Goal: Task Accomplishment & Management: Manage account settings

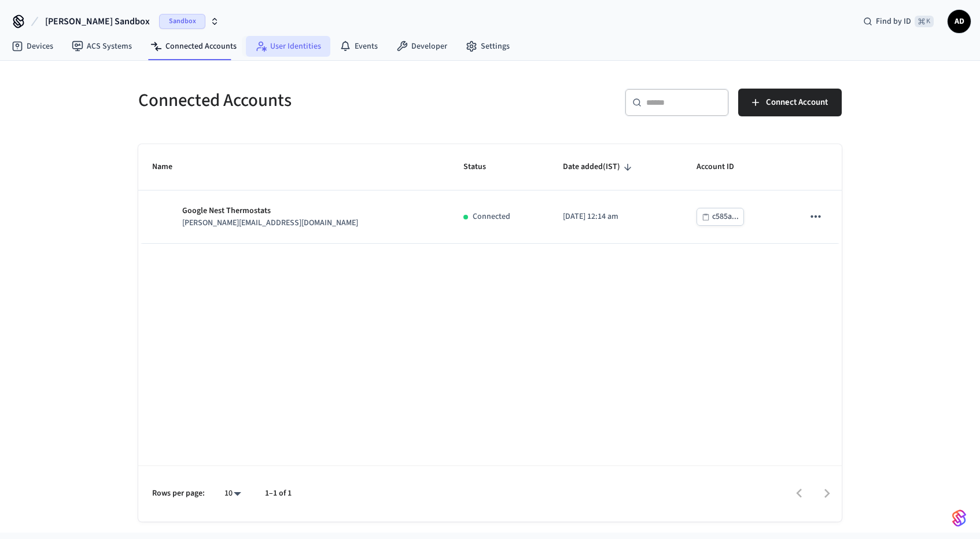
click at [304, 53] on link "User Identities" at bounding box center [288, 46] width 84 height 21
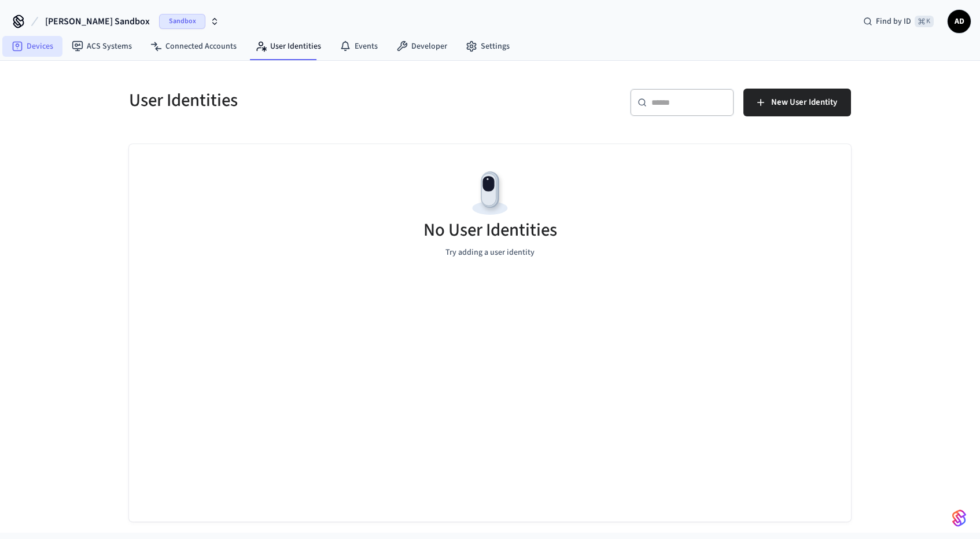
click at [45, 47] on link "Devices" at bounding box center [32, 46] width 60 height 21
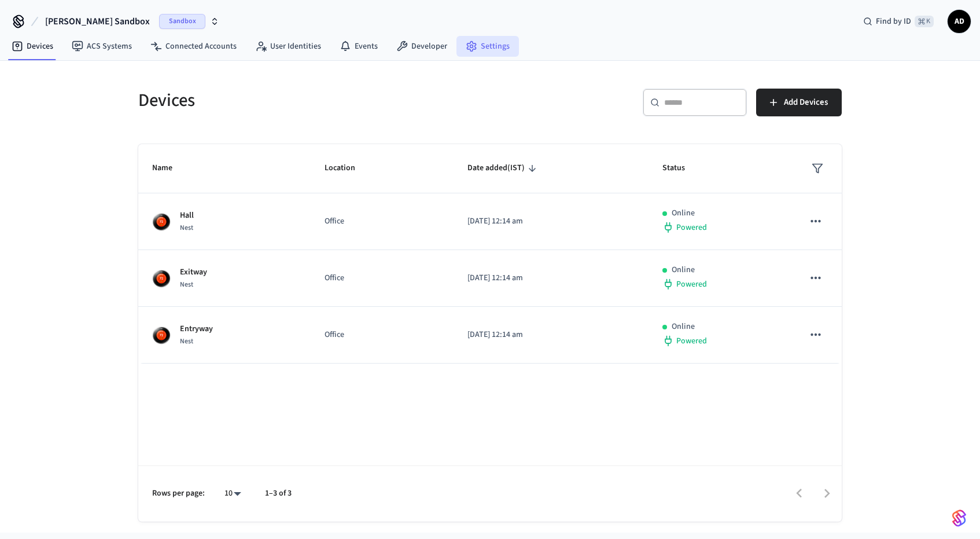
click at [480, 48] on link "Settings" at bounding box center [487, 46] width 62 height 21
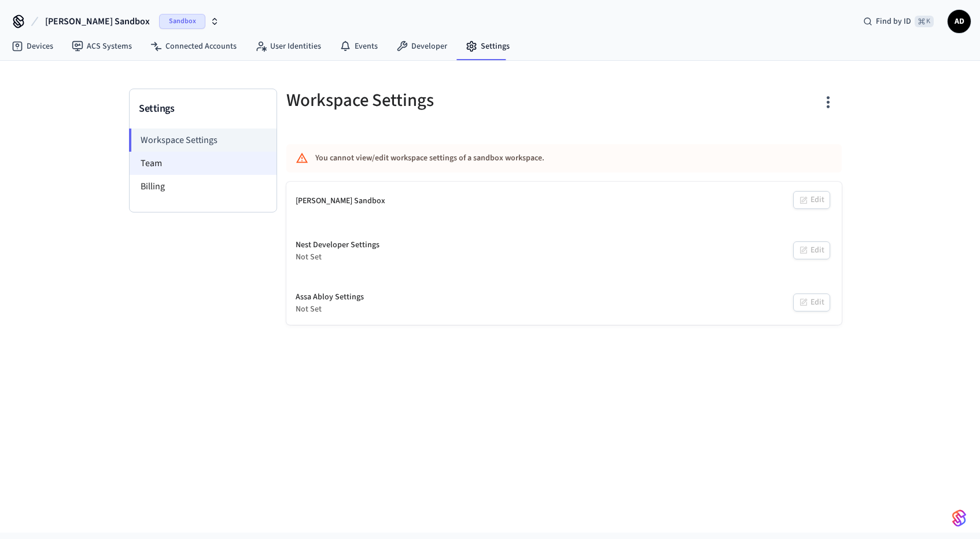
click at [181, 164] on li "Team" at bounding box center [203, 163] width 147 height 23
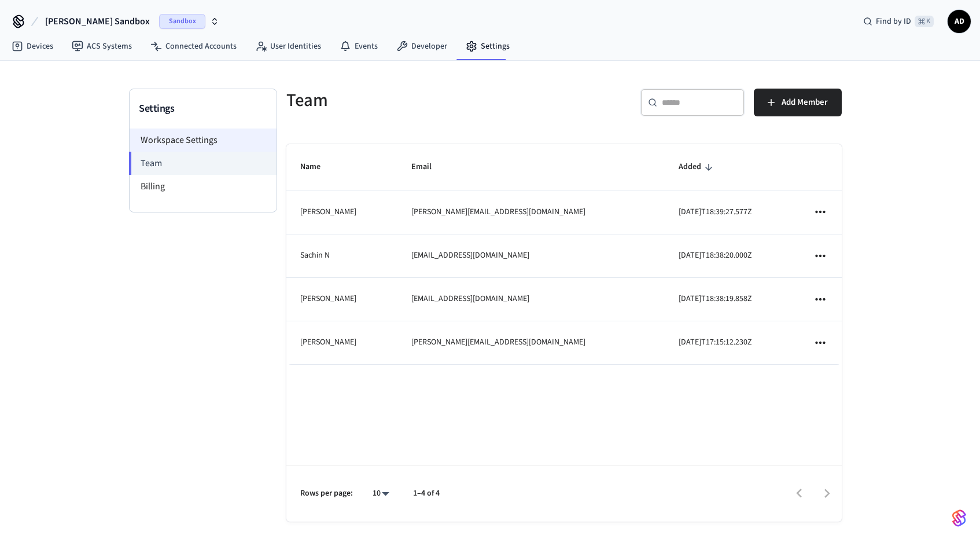
click at [181, 138] on li "Workspace Settings" at bounding box center [203, 139] width 147 height 23
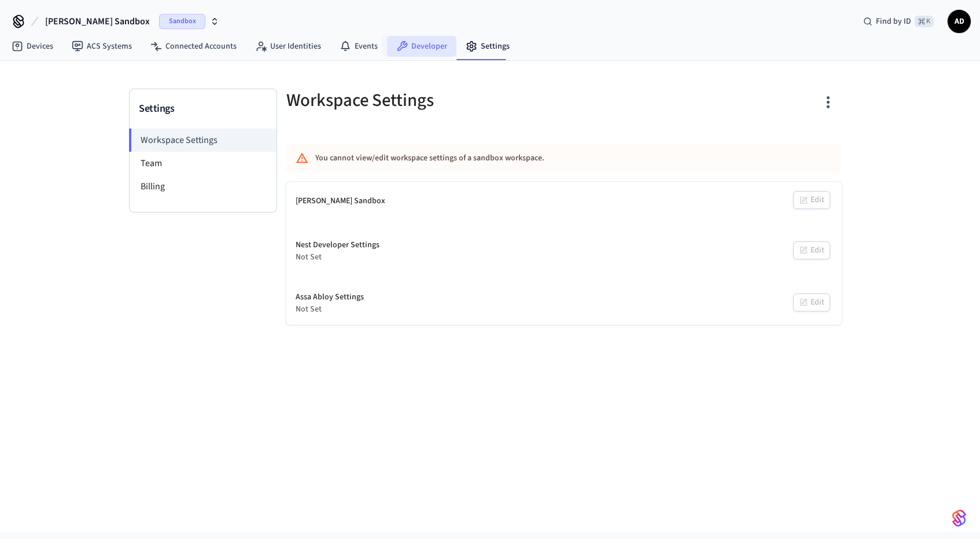
click at [430, 52] on link "Developer" at bounding box center [421, 46] width 69 height 21
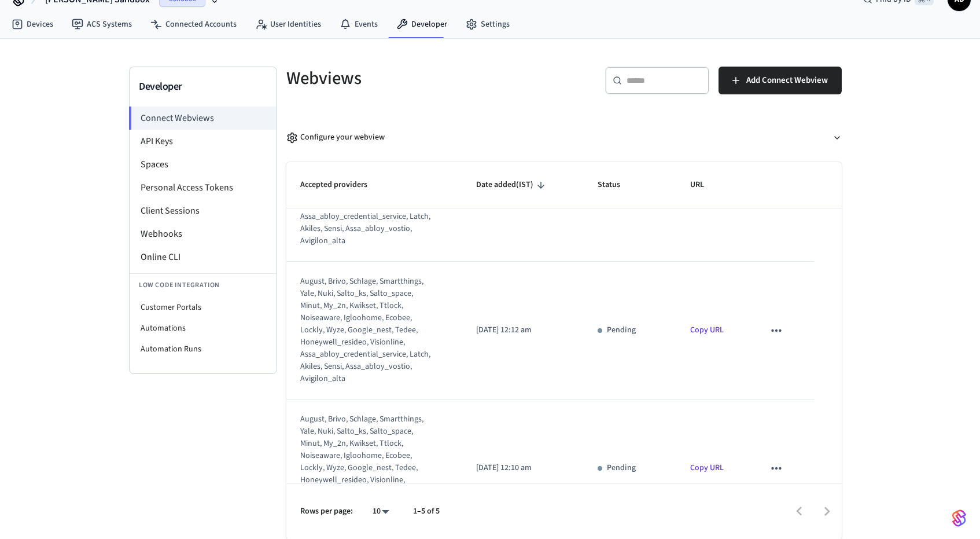
scroll to position [137, 0]
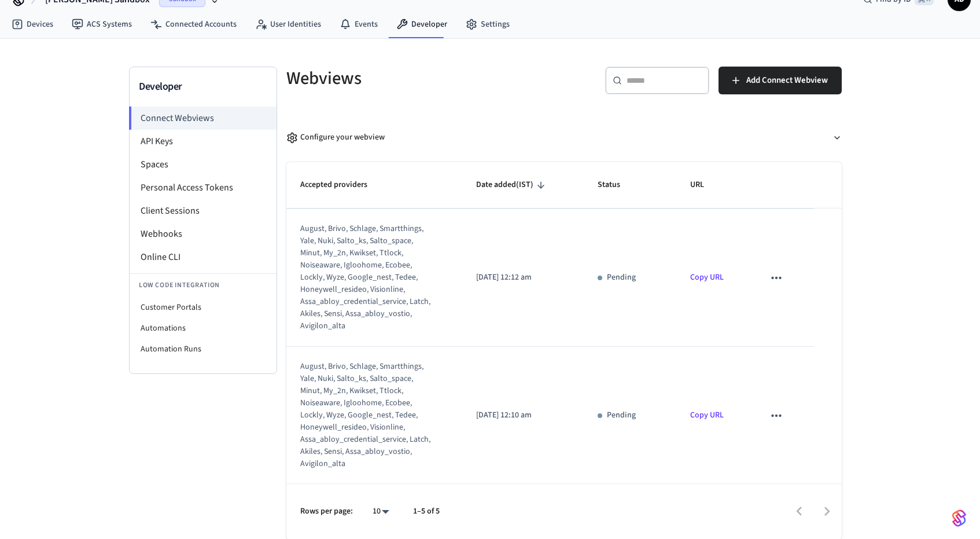
click at [771, 278] on icon "sticky table" at bounding box center [776, 277] width 15 height 15
click at [178, 142] on div at bounding box center [490, 269] width 980 height 539
click at [190, 182] on li "Personal Access Tokens" at bounding box center [203, 187] width 147 height 23
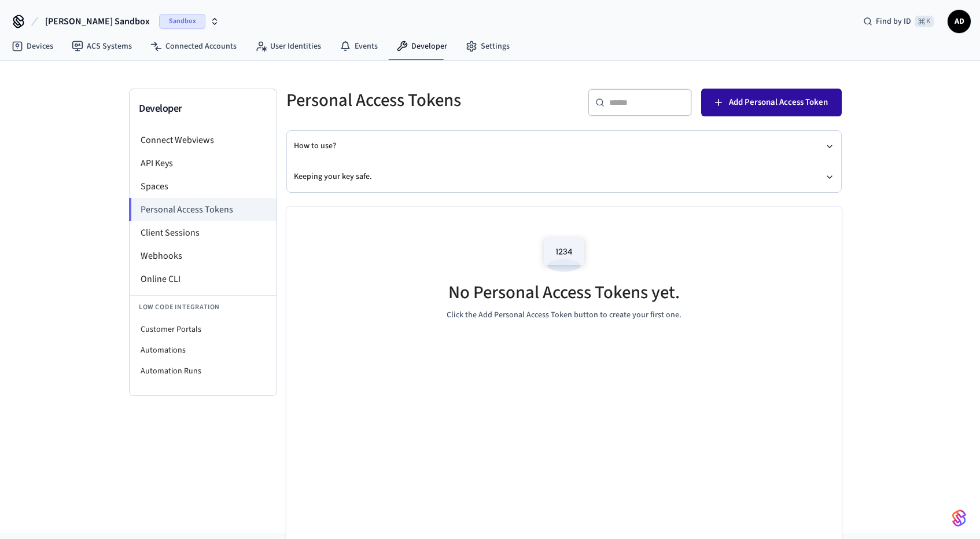
click at [779, 103] on span "Add Personal Access Token" at bounding box center [778, 102] width 99 height 15
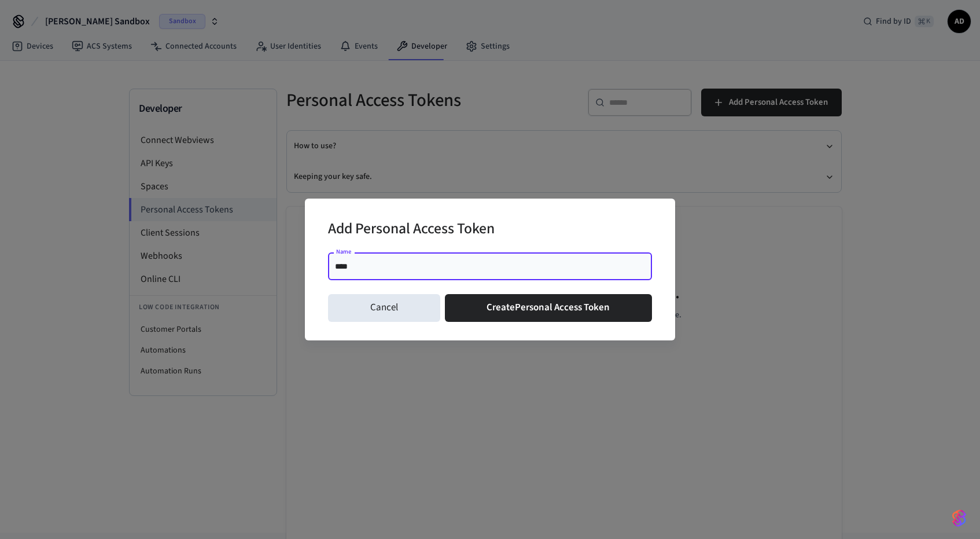
type input "****"
click at [598, 230] on div "Add Personal Access Token" at bounding box center [490, 229] width 324 height 35
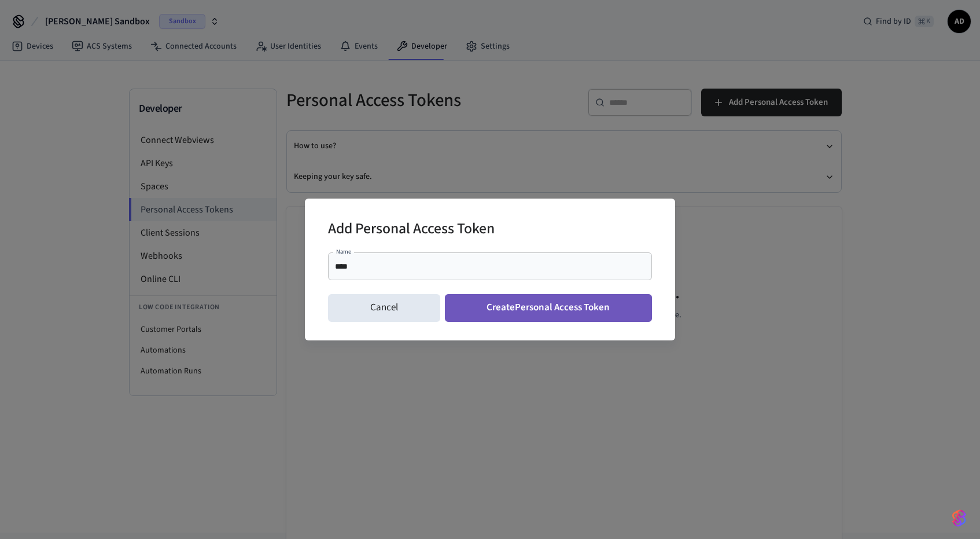
click at [547, 304] on button "Create Personal Access Token" at bounding box center [549, 308] width 208 height 28
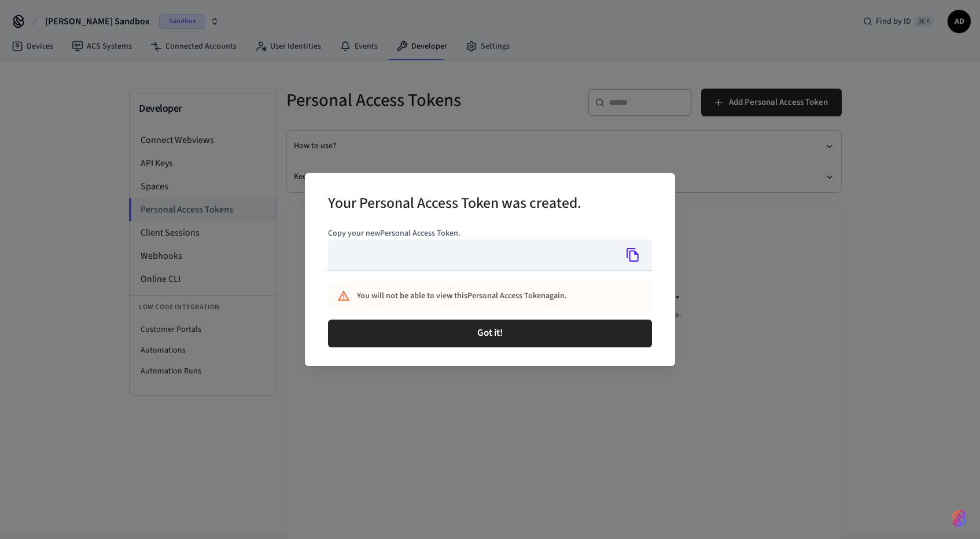
type input "**********"
click at [631, 252] on icon "Copy" at bounding box center [632, 254] width 15 height 15
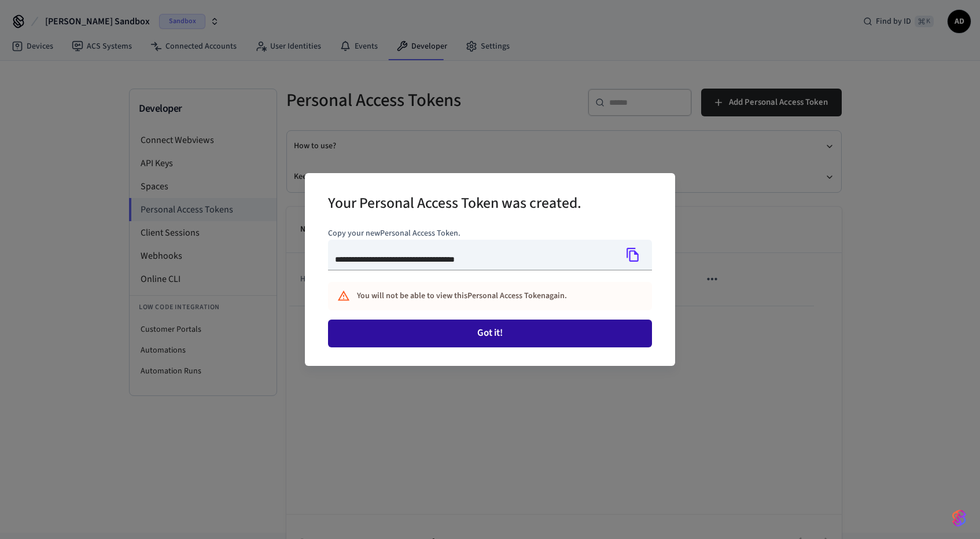
click at [452, 332] on button "Got it!" at bounding box center [490, 333] width 324 height 28
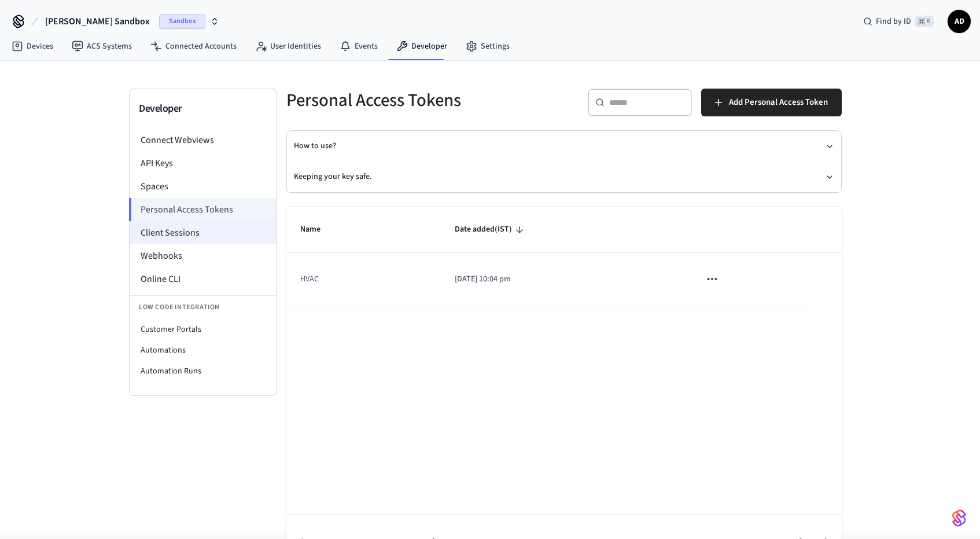
click at [205, 234] on li "Client Sessions" at bounding box center [203, 232] width 147 height 23
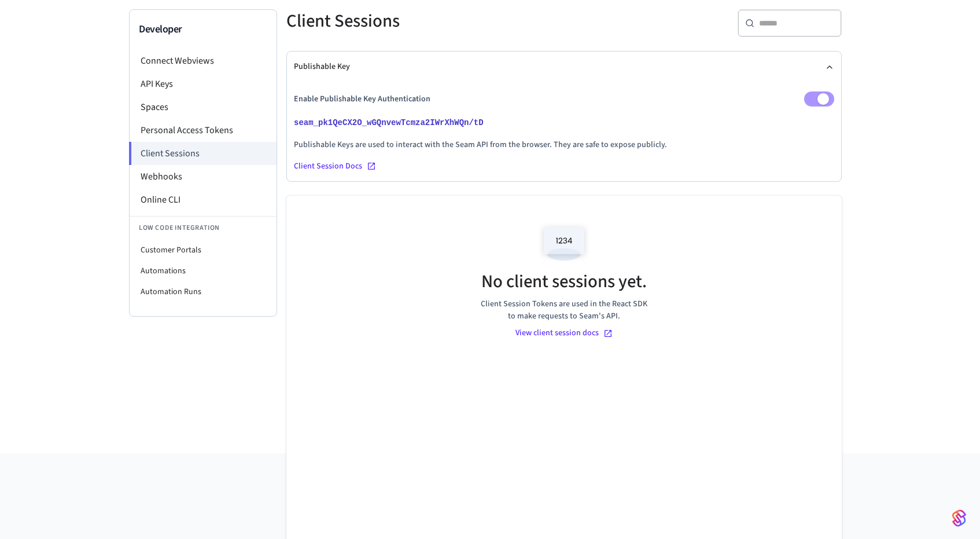
scroll to position [36, 0]
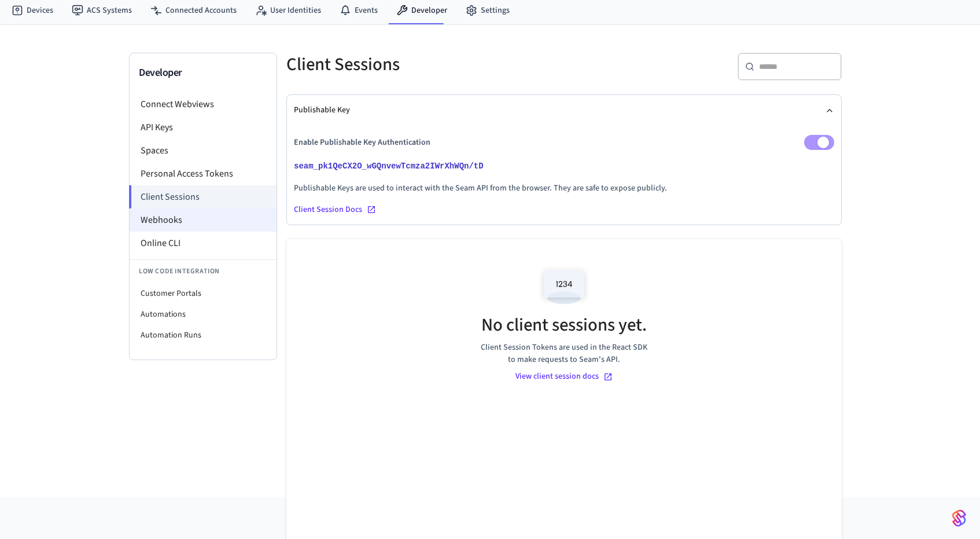
click at [205, 221] on li "Webhooks" at bounding box center [203, 219] width 147 height 23
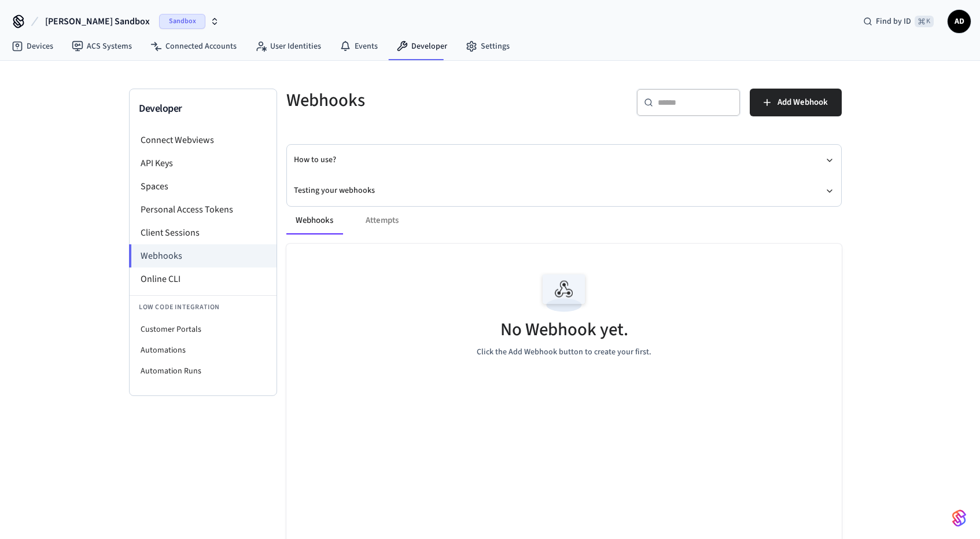
click at [20, 19] on icon at bounding box center [18, 21] width 19 height 19
click at [62, 126] on div "Developer Connect Webviews API Keys Spaces Personal Access Tokens Client Sessio…" at bounding box center [490, 315] width 980 height 509
